Goal: Information Seeking & Learning: Learn about a topic

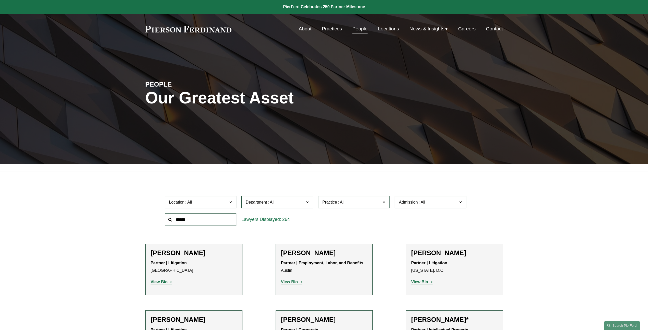
click at [231, 201] on span at bounding box center [230, 202] width 3 height 7
click at [0, 0] on link "[GEOGRAPHIC_DATA]" at bounding box center [0, 0] width 0 height 0
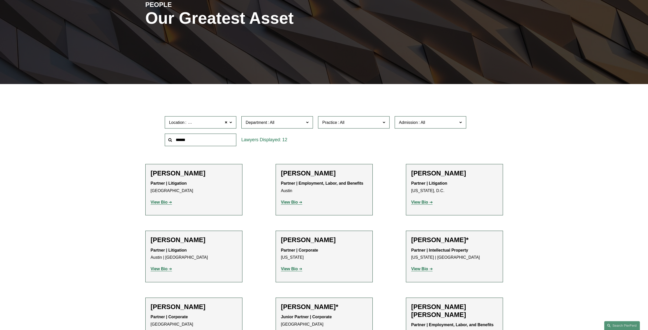
scroll to position [114, 0]
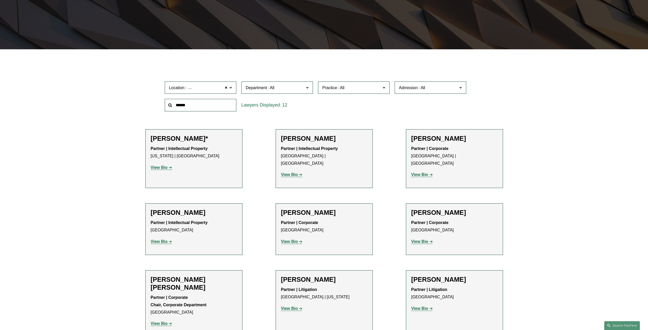
click at [167, 239] on strong "View Bio" at bounding box center [159, 241] width 17 height 4
click at [425, 239] on strong "View Bio" at bounding box center [419, 241] width 17 height 4
click at [318, 210] on div "Peter J. Cahill Partner | Corporate Boston View Bio Location: Boston; Departmen…" at bounding box center [324, 229] width 86 height 41
click at [294, 239] on strong "View Bio" at bounding box center [289, 241] width 17 height 4
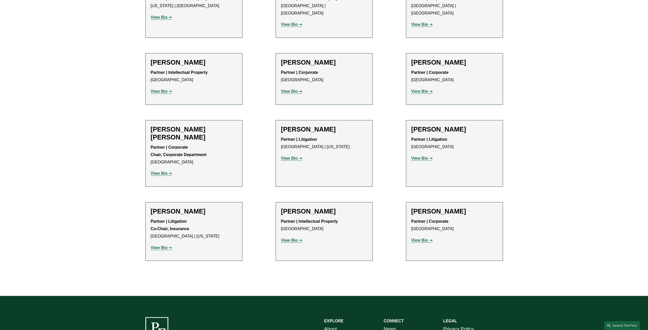
scroll to position [268, 0]
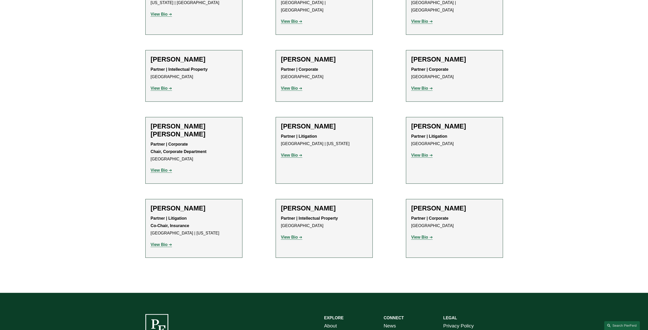
click at [164, 168] on strong "View Bio" at bounding box center [159, 170] width 17 height 4
click at [425, 153] on strong "View Bio" at bounding box center [419, 155] width 17 height 4
click at [295, 235] on strong "View Bio" at bounding box center [289, 237] width 17 height 4
click at [426, 235] on strong "View Bio" at bounding box center [419, 237] width 17 height 4
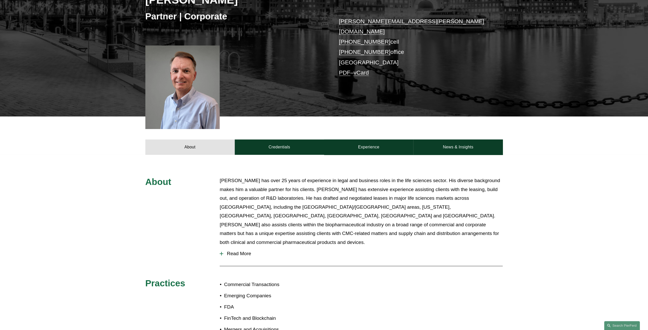
scroll to position [153, 0]
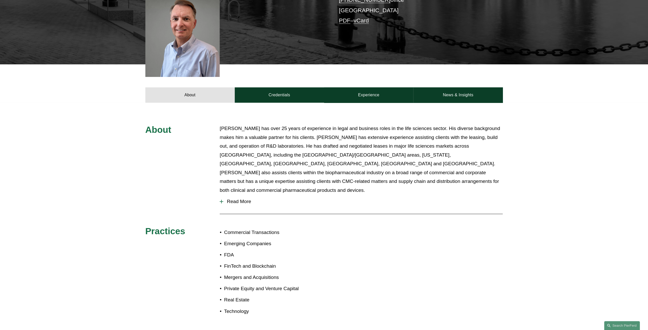
click at [237, 199] on span "Read More" at bounding box center [363, 202] width 280 height 6
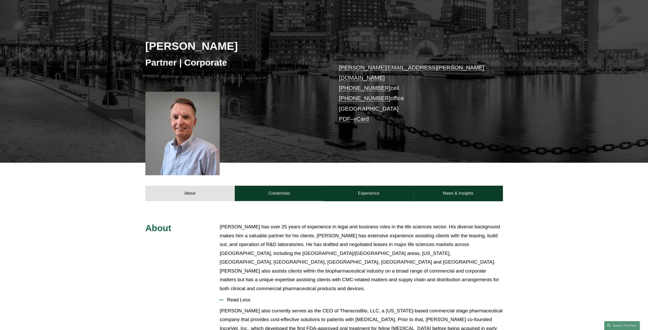
scroll to position [0, 0]
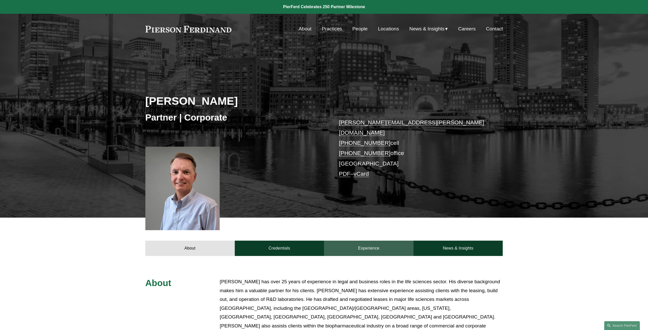
click at [370, 242] on link "Experience" at bounding box center [368, 248] width 89 height 15
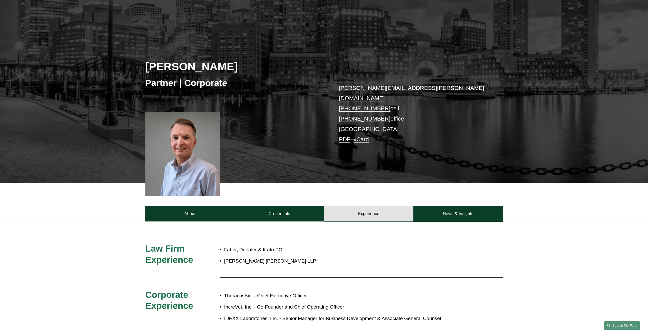
scroll to position [26, 0]
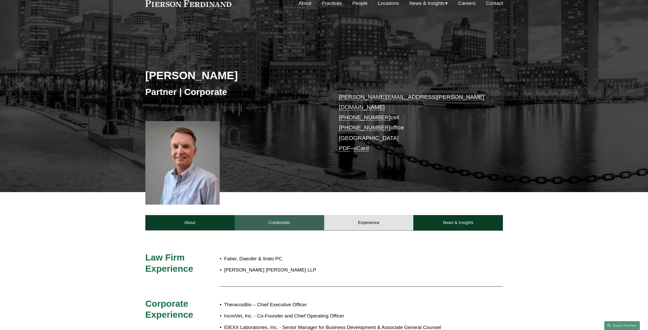
click at [281, 215] on link "Credentials" at bounding box center [279, 222] width 89 height 15
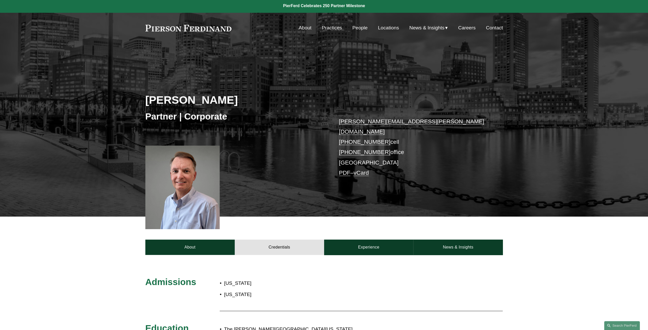
scroll to position [0, 0]
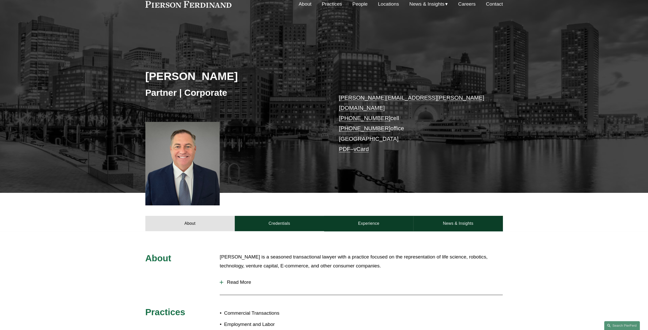
scroll to position [26, 0]
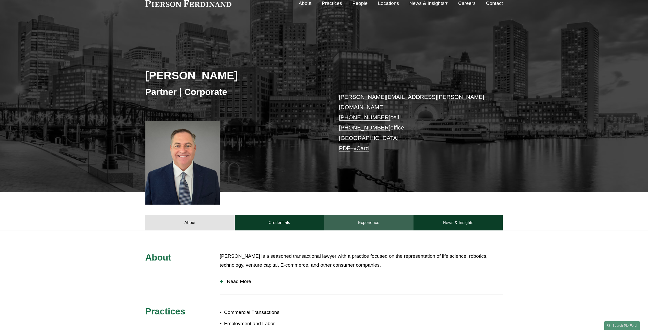
click at [364, 216] on link "Experience" at bounding box center [368, 222] width 89 height 15
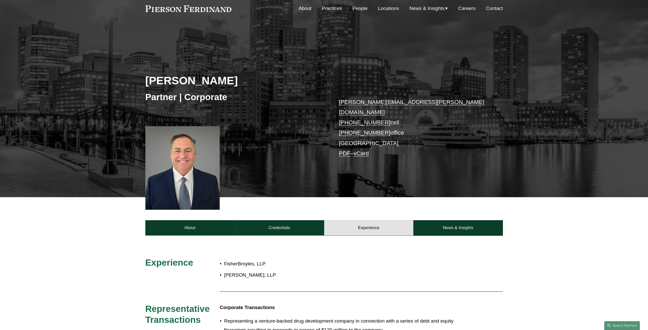
scroll to position [0, 0]
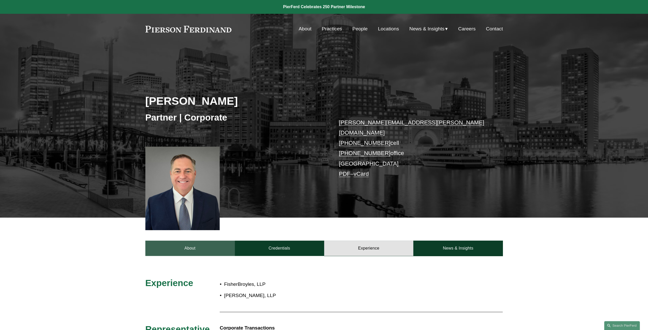
click at [185, 241] on link "About" at bounding box center [189, 248] width 89 height 15
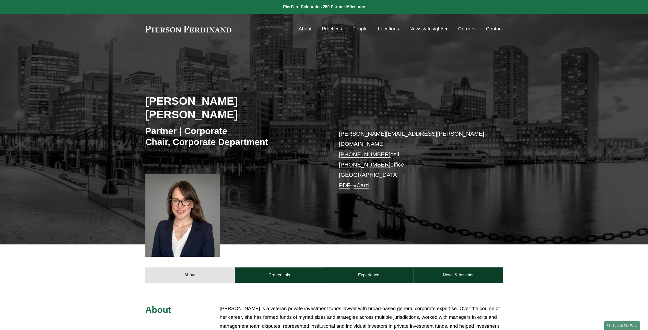
scroll to position [77, 0]
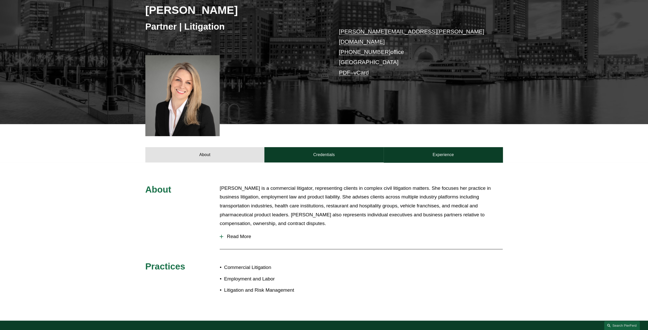
scroll to position [102, 0]
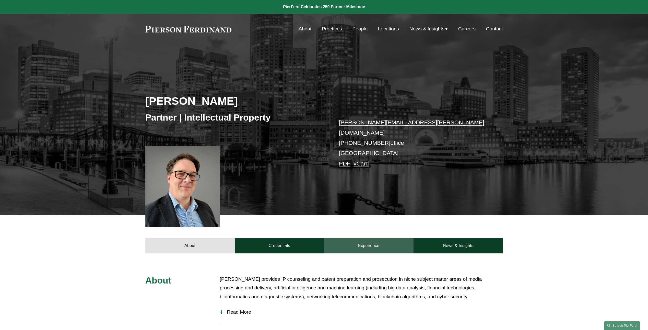
click at [368, 243] on link "Experience" at bounding box center [368, 245] width 89 height 15
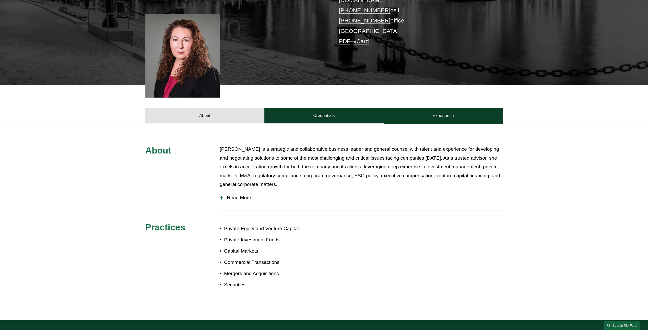
scroll to position [51, 0]
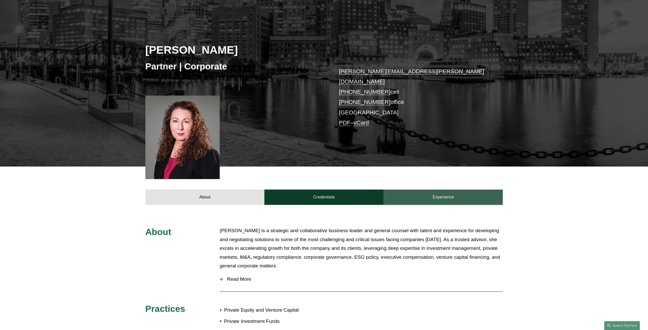
click at [441, 190] on link "Experience" at bounding box center [443, 197] width 119 height 15
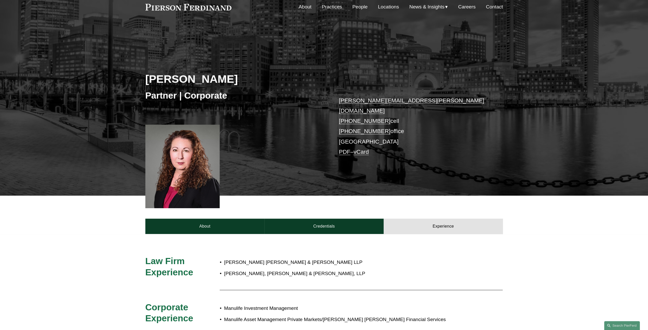
scroll to position [0, 0]
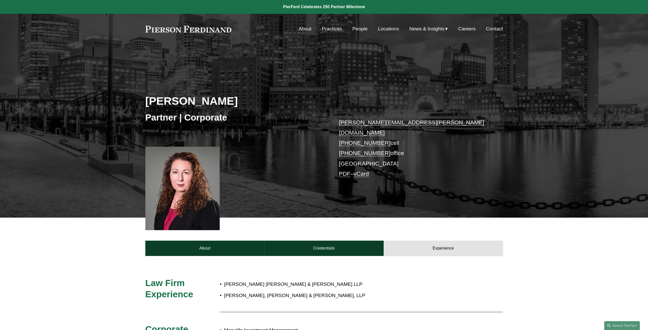
click at [329, 29] on link "Practices" at bounding box center [332, 29] width 20 height 10
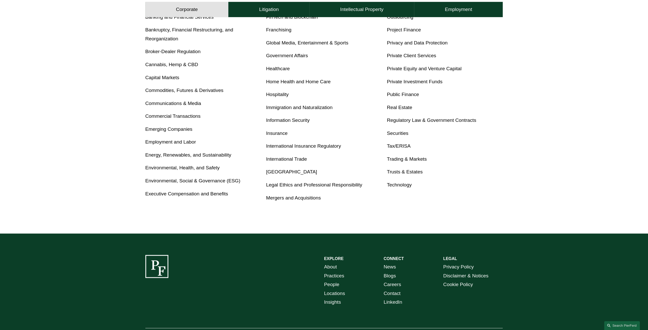
scroll to position [179, 0]
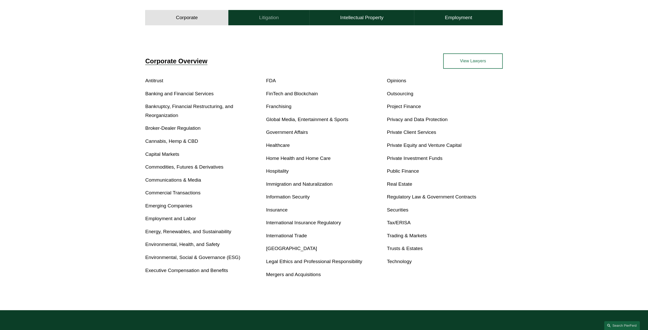
click at [281, 22] on button "Litigation" at bounding box center [268, 17] width 81 height 15
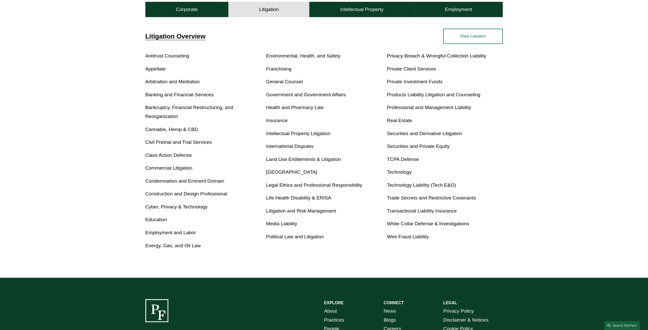
scroll to position [204, 0]
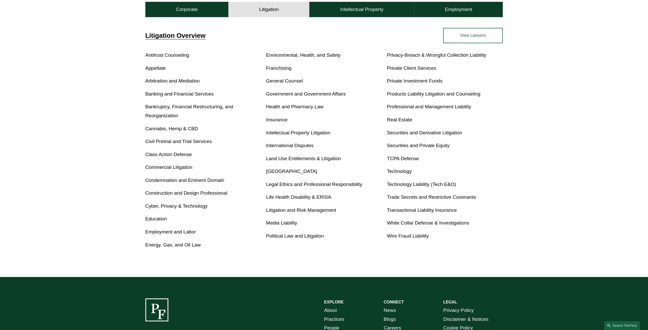
click at [278, 133] on link "Intellectual Property Litigation" at bounding box center [298, 132] width 64 height 5
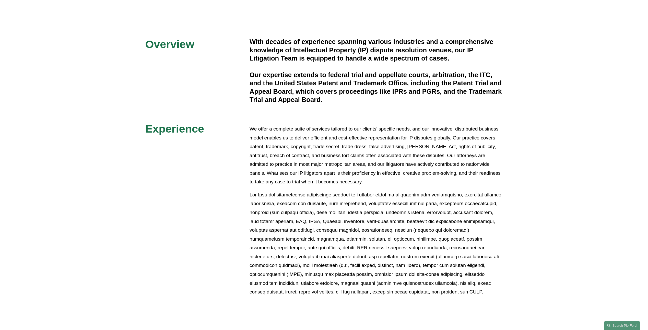
scroll to position [230, 0]
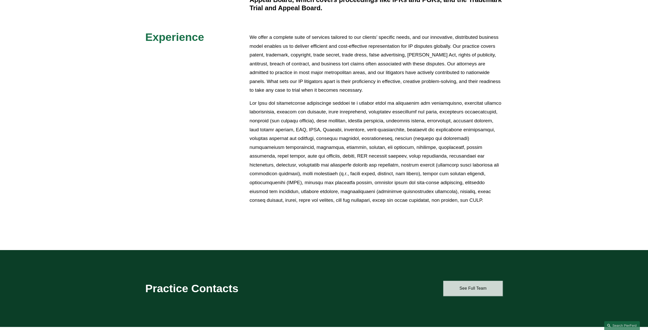
click at [480, 289] on link "See Full Team" at bounding box center [473, 288] width 60 height 15
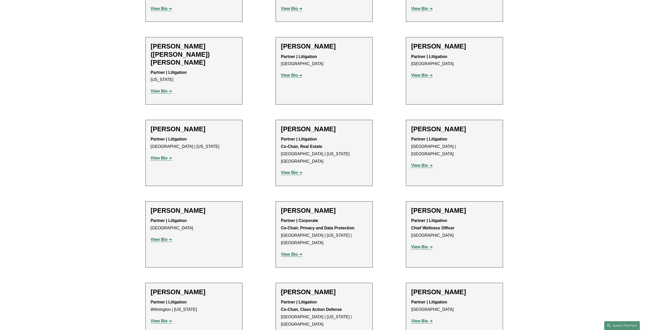
scroll to position [252, 0]
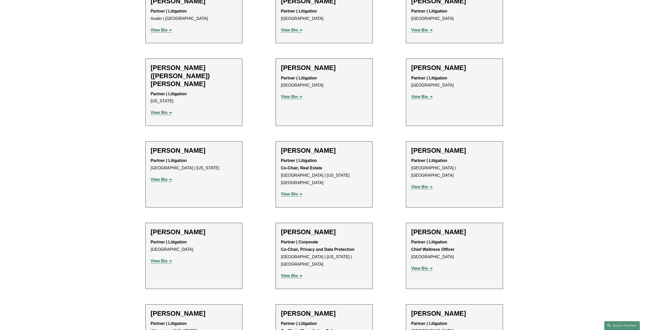
click at [164, 177] on strong "View Bio" at bounding box center [159, 179] width 17 height 4
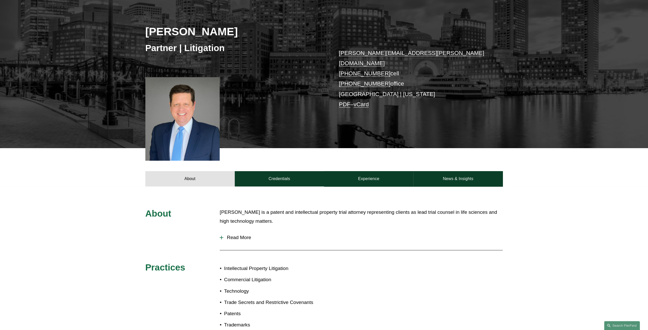
scroll to position [26, 0]
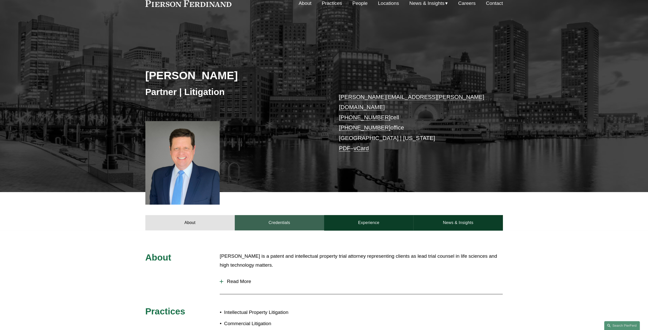
click at [292, 215] on link "Credentials" at bounding box center [279, 222] width 89 height 15
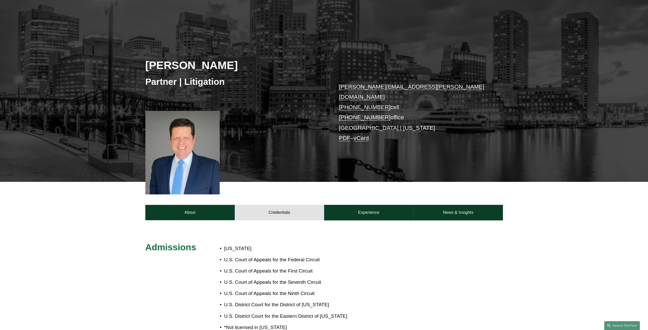
scroll to position [0, 0]
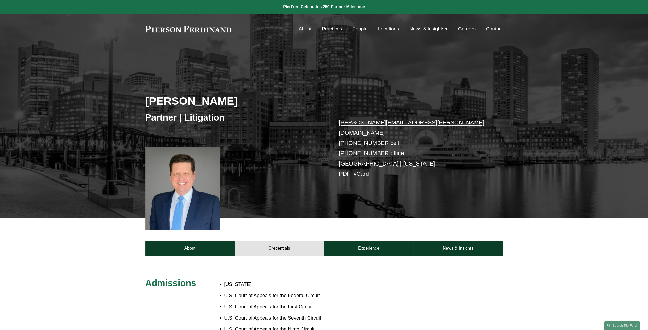
click at [365, 123] on link "john.gutkoski@pierferd.com" at bounding box center [411, 127] width 145 height 17
click at [435, 241] on link "News & Insights" at bounding box center [457, 248] width 89 height 15
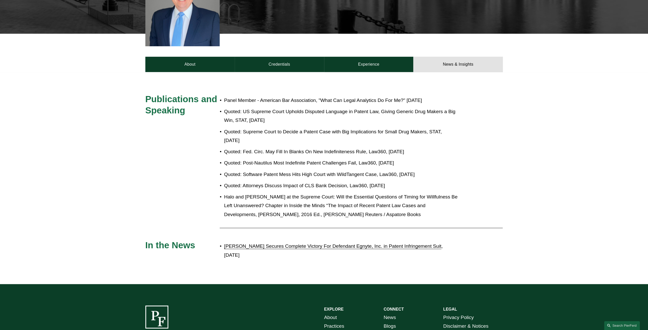
scroll to position [204, 0]
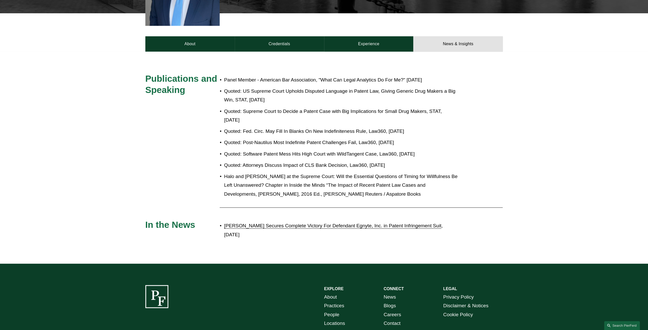
click at [285, 223] on link "[PERSON_NAME] Secures Complete Victory For Defendant Egnyte, Inc. in Patent Inf…" at bounding box center [332, 225] width 217 height 5
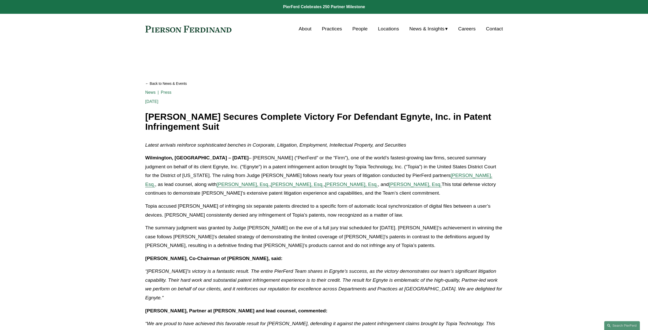
click at [438, 173] on span "[PERSON_NAME], Esq." at bounding box center [318, 180] width 347 height 14
click at [271, 185] on span "Christopher R. Kinkade, Esq." at bounding box center [297, 184] width 53 height 5
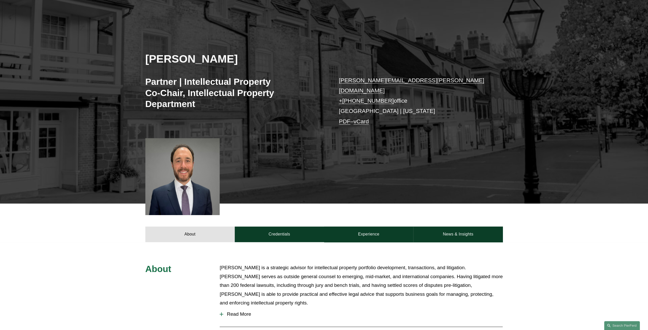
scroll to position [51, 0]
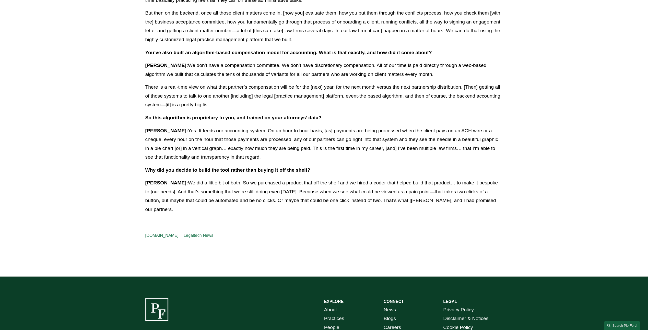
scroll to position [460, 0]
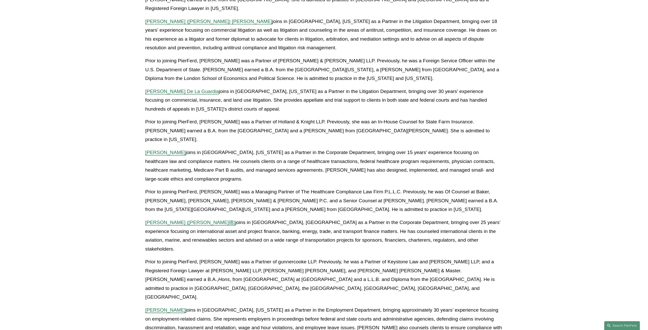
scroll to position [332, 0]
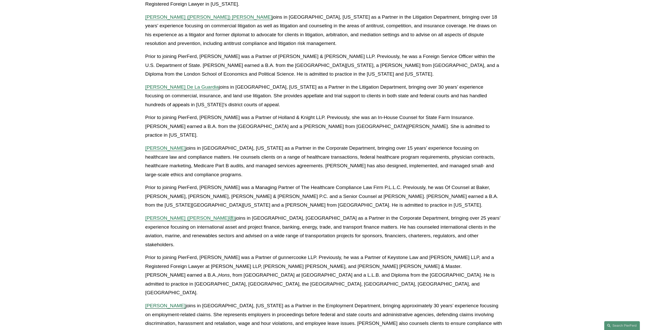
click at [151, 303] on span "Jill S. Stricklin" at bounding box center [165, 305] width 40 height 5
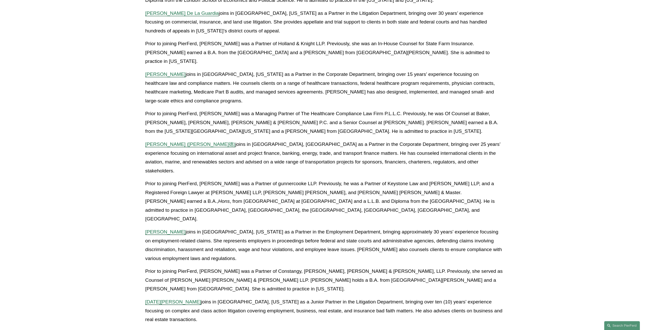
scroll to position [434, 0]
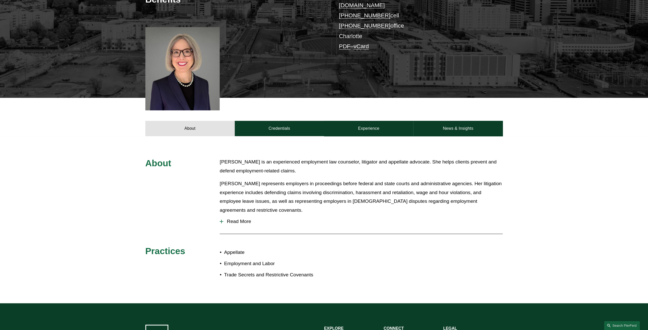
scroll to position [128, 0]
click at [368, 123] on link "Experience" at bounding box center [368, 128] width 89 height 15
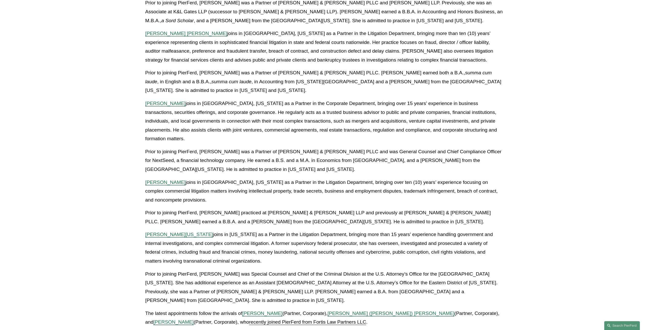
scroll to position [562, 0]
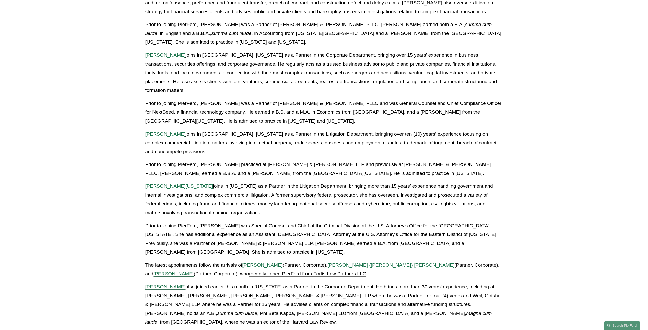
click at [169, 183] on span "[PERSON_NAME][US_STATE]" at bounding box center [179, 185] width 68 height 5
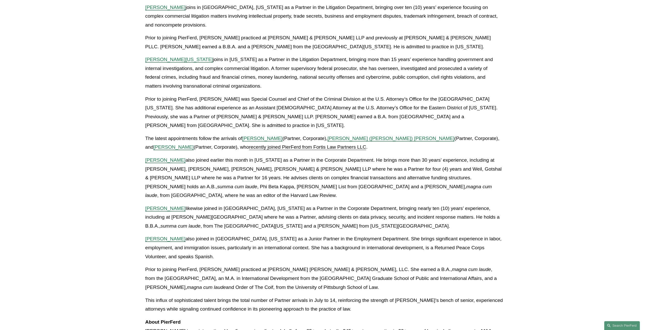
scroll to position [690, 0]
